Goal: Task Accomplishment & Management: Complete application form

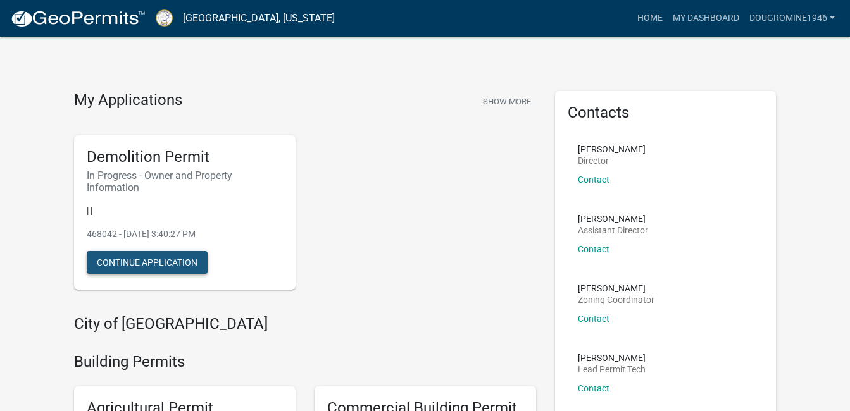
click at [130, 261] on button "Continue Application" at bounding box center [147, 262] width 121 height 23
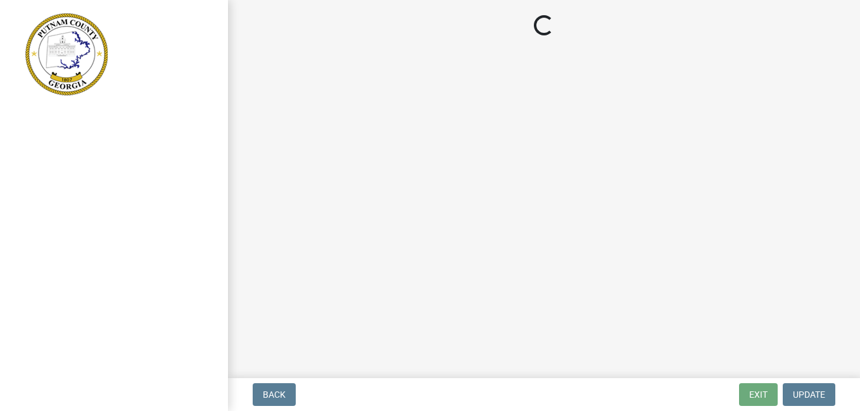
select select "a4366e26-0f82-401b-a682-956e4112ff86"
select select "83394b22-4a11-496c-8e5c-75ade2e72faf"
select select "469c5908-2854-42d5-89ed-bee7fc26529e"
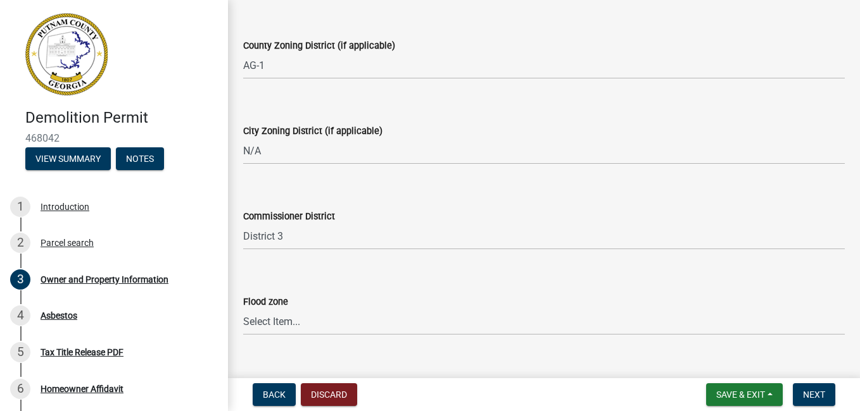
scroll to position [1704, 0]
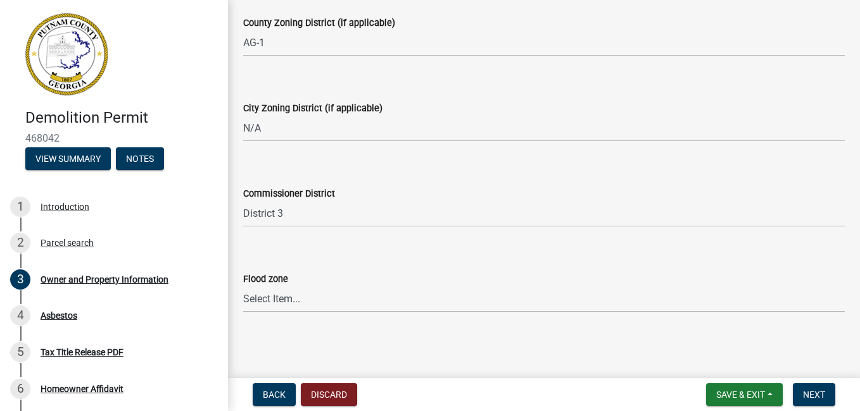
click at [275, 277] on label "Flood zone" at bounding box center [265, 279] width 45 height 9
click at [275, 287] on select "Select Item... Zone A Zone V Zone A99 Zone AE Zone AO Zone AH Zone VE Zone AR Z…" at bounding box center [543, 300] width 601 height 26
click at [271, 298] on select "Select Item... Zone A Zone V Zone A99 Zone AE Zone AO Zone AH Zone VE Zone AR Z…" at bounding box center [543, 300] width 601 height 26
click at [243, 287] on select "Select Item... Zone A Zone V Zone A99 Zone AE Zone AO Zone AH Zone VE Zone AR Z…" at bounding box center [543, 300] width 601 height 26
select select "ddc1bd8a-dad[DEMOGRAPHIC_DATA]-4fbb-9db1-51a584292d0d"
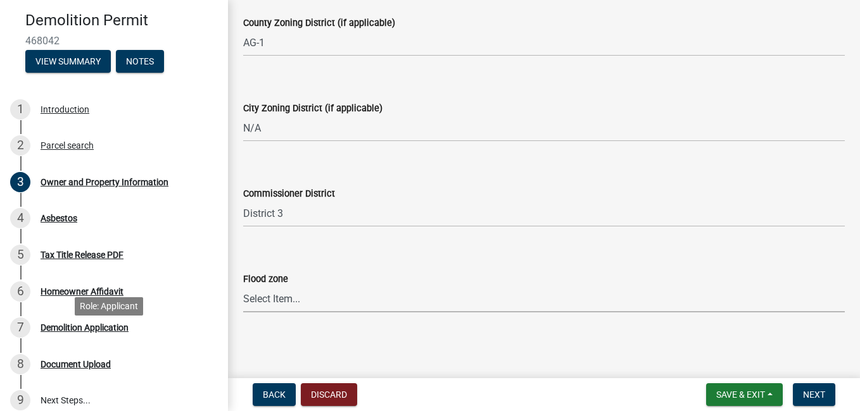
scroll to position [127, 0]
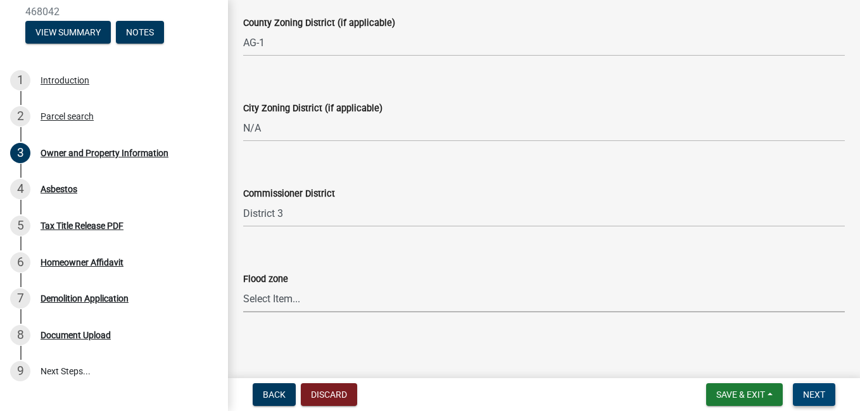
click at [817, 394] on span "Next" at bounding box center [814, 395] width 22 height 10
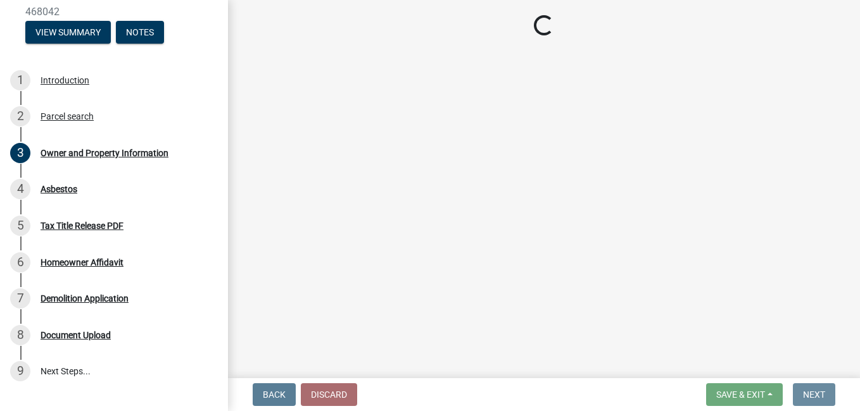
scroll to position [0, 0]
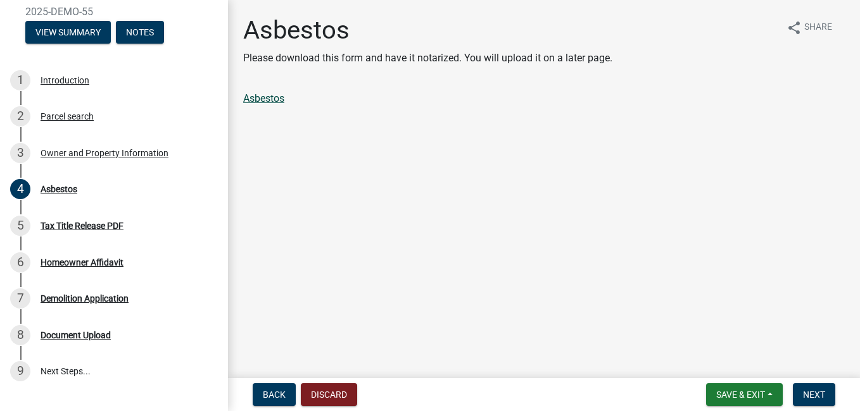
click at [265, 99] on link "Asbestos" at bounding box center [263, 98] width 41 height 12
